Goal: Task Accomplishment & Management: Manage account settings

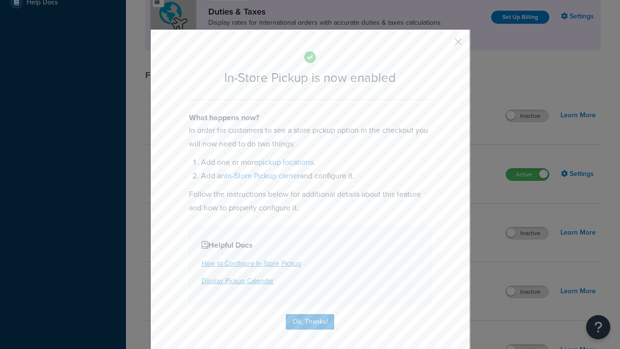
click at [444, 44] on button "button" at bounding box center [444, 45] width 2 height 2
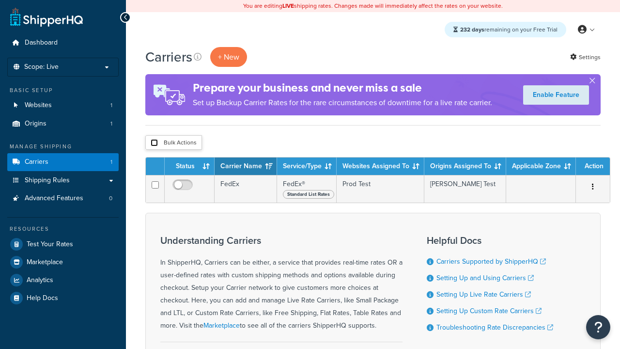
click at [154, 142] on input "checkbox" at bounding box center [154, 142] width 7 height 7
checkbox input "true"
click at [0, 0] on button "Delete" at bounding box center [0, 0] width 0 height 0
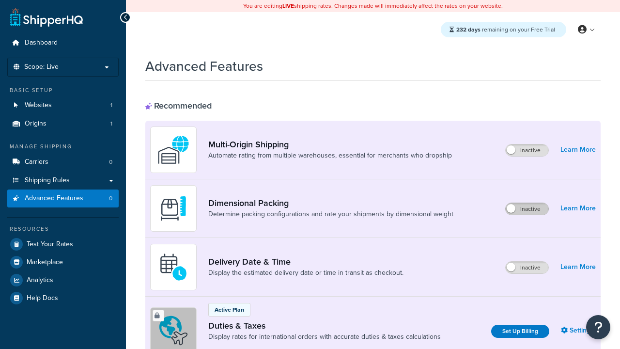
click at [528, 209] on label "Inactive" at bounding box center [527, 209] width 43 height 12
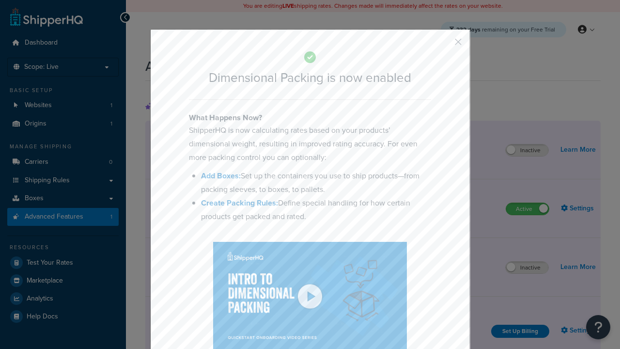
click at [444, 44] on button "button" at bounding box center [444, 45] width 2 height 2
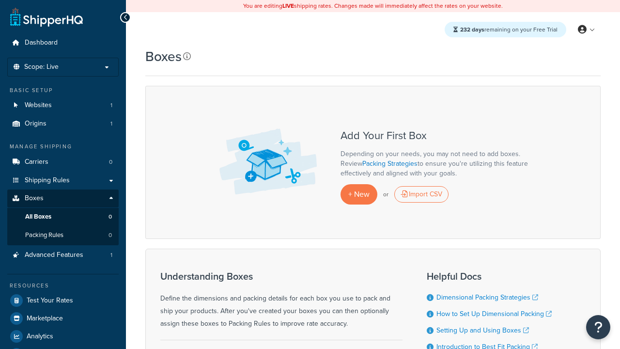
click at [187, 56] on icon at bounding box center [187, 56] width 8 height 8
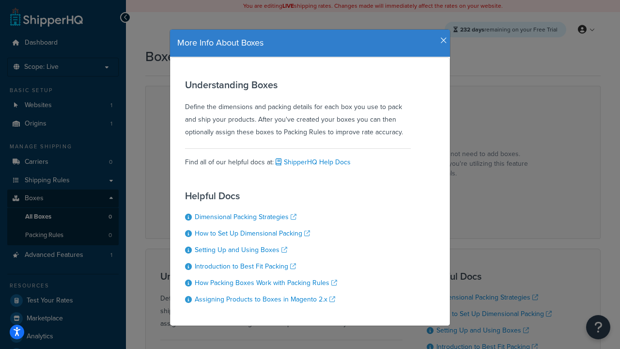
click at [441, 37] on icon "button" at bounding box center [443, 40] width 7 height 9
